Goal: Check status: Check status

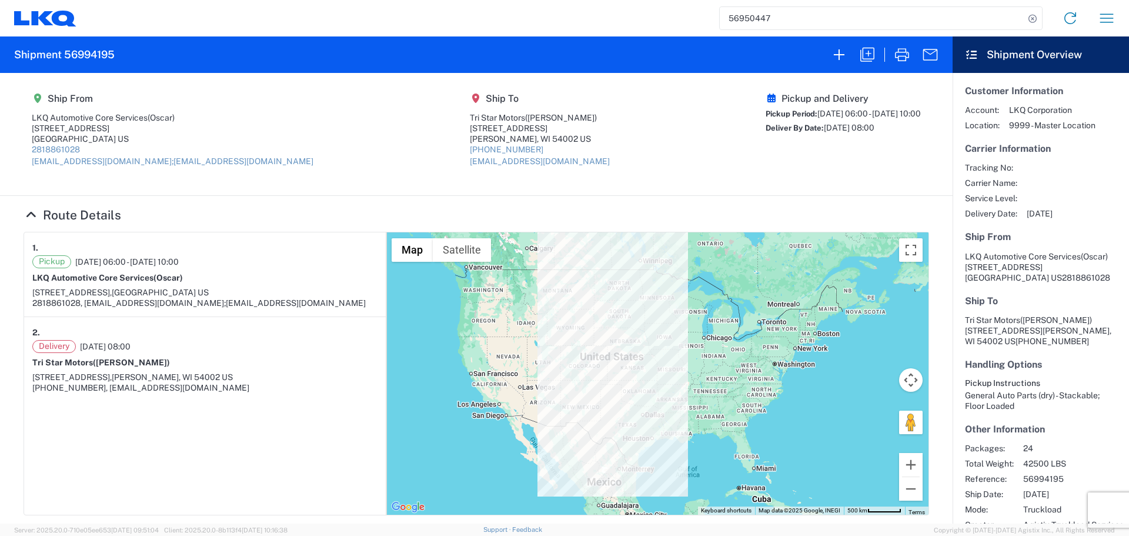
click at [768, 22] on input "56950447" at bounding box center [872, 18] width 305 height 22
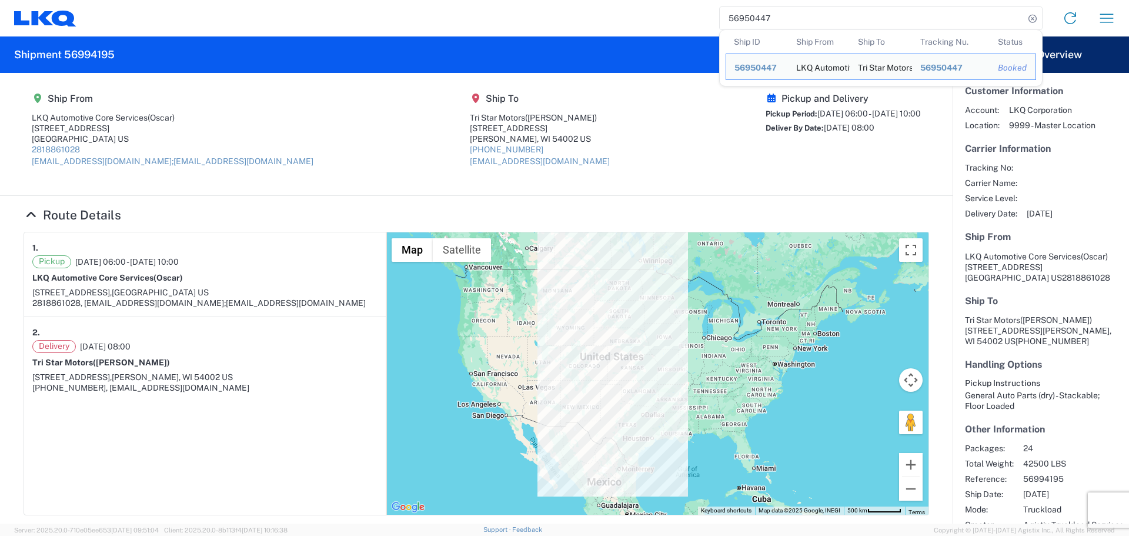
click at [768, 22] on input "56950447" at bounding box center [872, 18] width 305 height 22
paste input "79011"
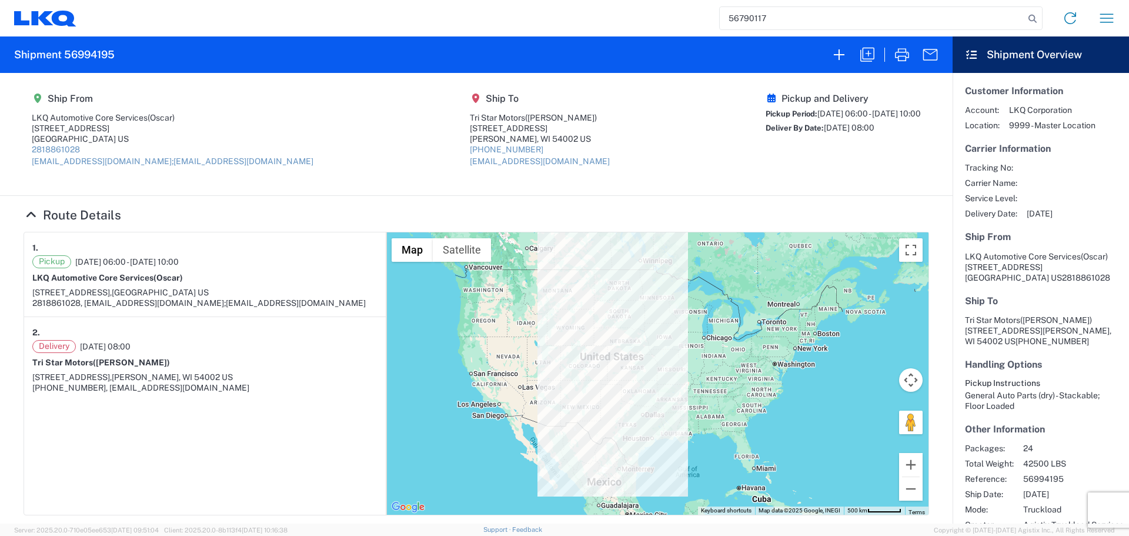
type input "56790117"
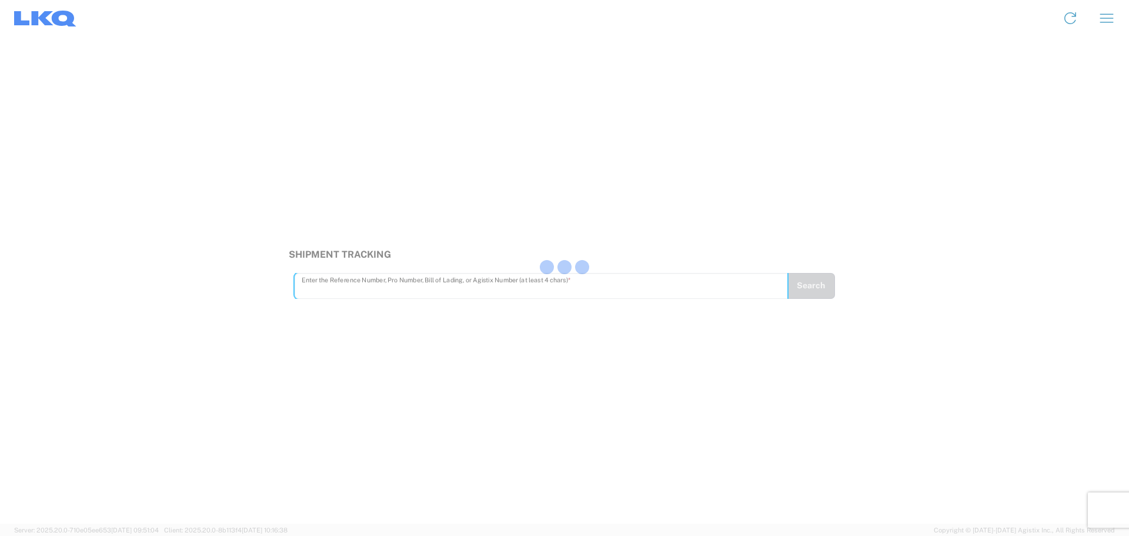
click at [388, 283] on div at bounding box center [564, 268] width 1129 height 536
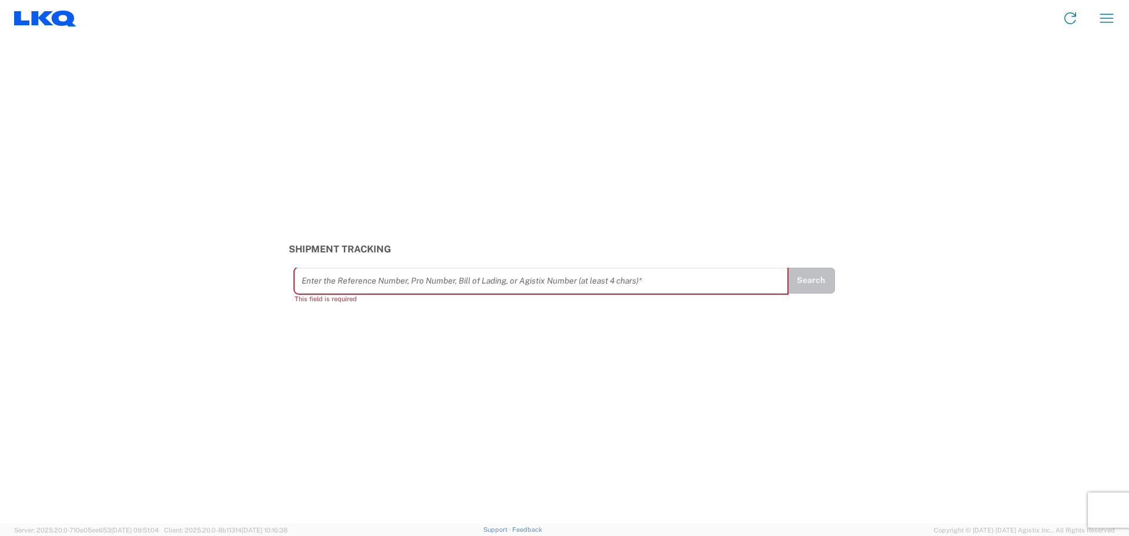
click at [388, 283] on input "text" at bounding box center [541, 280] width 479 height 21
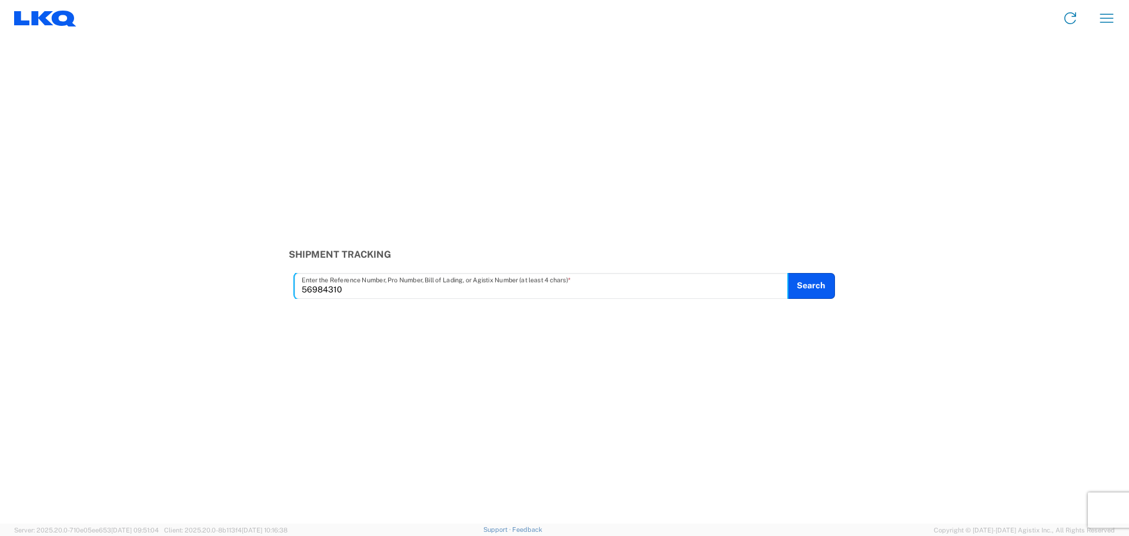
type input "56984310"
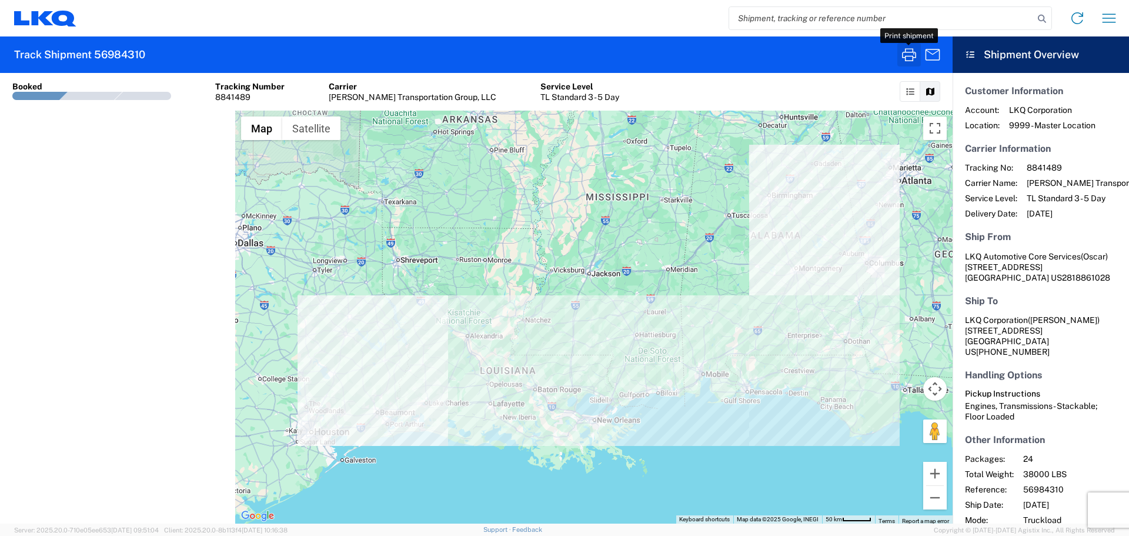
click at [909, 56] on icon "button" at bounding box center [909, 54] width 14 height 13
